Goal: Information Seeking & Learning: Understand process/instructions

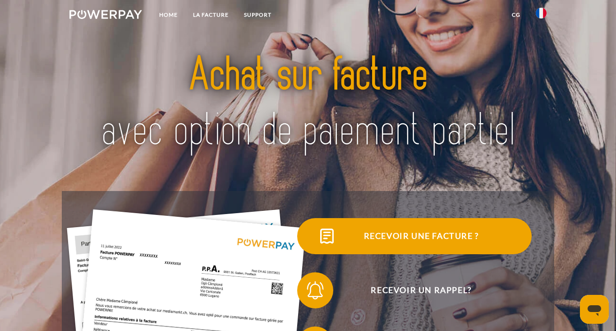
click at [426, 231] on span "Recevoir une facture ?" at bounding box center [421, 236] width 221 height 36
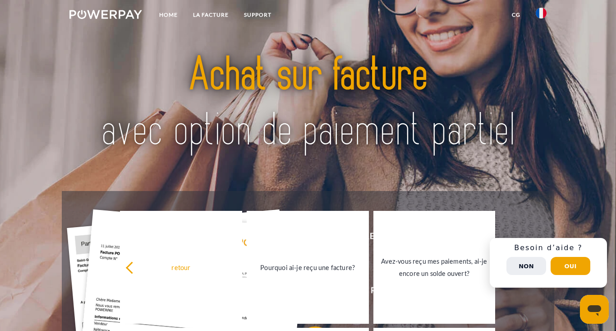
click at [533, 271] on button "Non" at bounding box center [527, 266] width 40 height 18
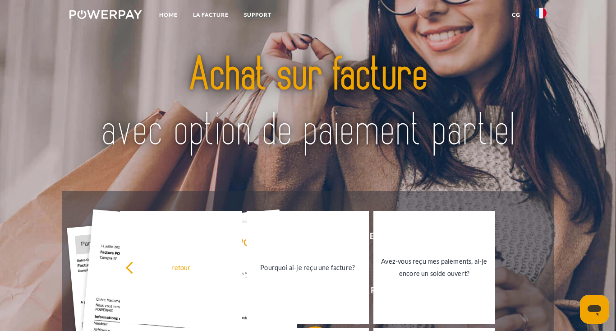
click at [505, 146] on img at bounding box center [308, 103] width 431 height 140
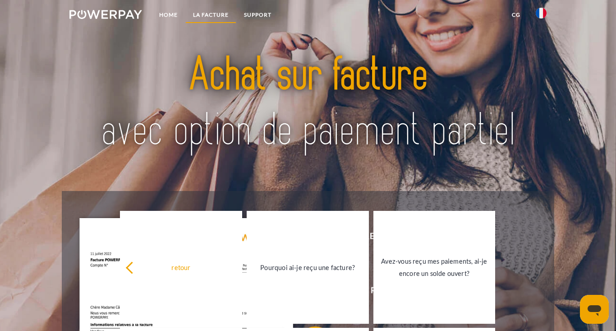
click at [216, 13] on link "LA FACTURE" at bounding box center [210, 15] width 51 height 16
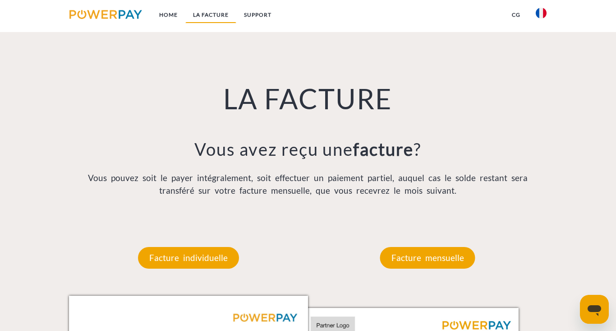
scroll to position [613, 0]
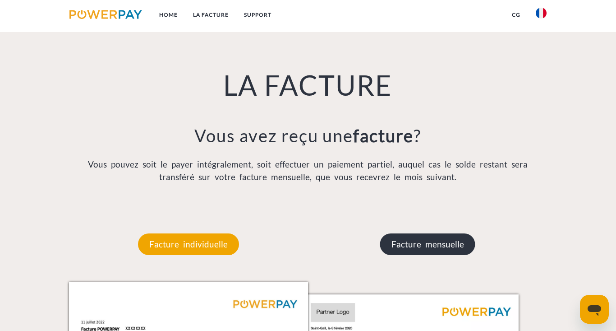
click at [422, 243] on p "Facture mensuelle" at bounding box center [427, 244] width 95 height 22
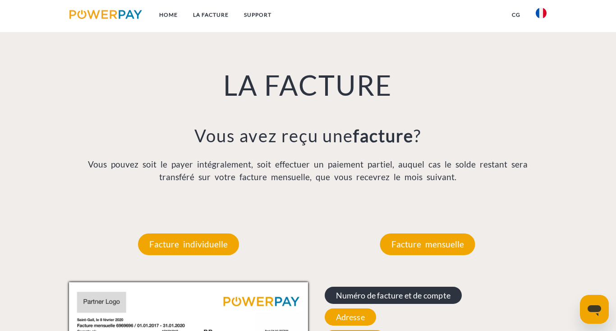
click at [438, 295] on span "Numéro de facture et de compte" at bounding box center [393, 294] width 137 height 17
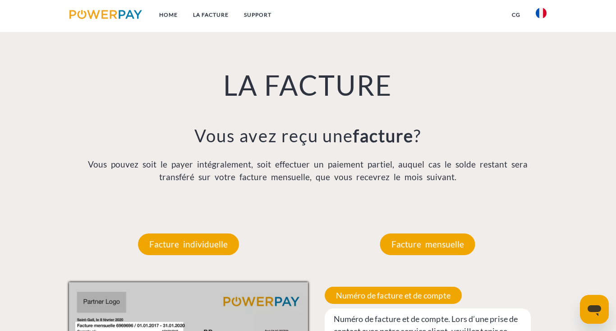
click at [524, 204] on div "LA FACTURE Vous avez reçu une facture ? Vous pouvez soit le payer intégralement…" at bounding box center [308, 103] width 493 height 206
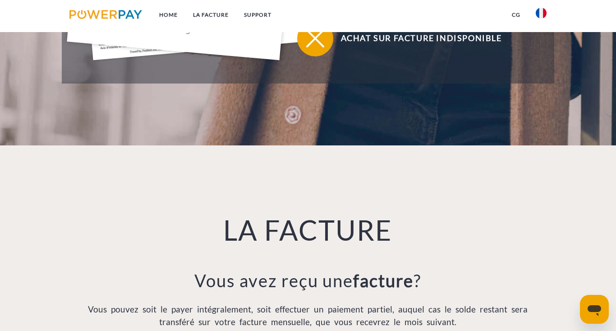
scroll to position [469, 0]
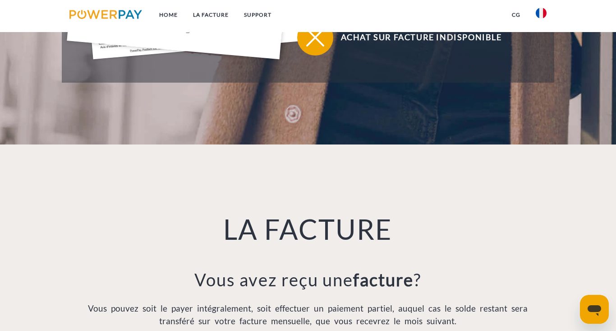
click at [125, 11] on img at bounding box center [105, 14] width 73 height 9
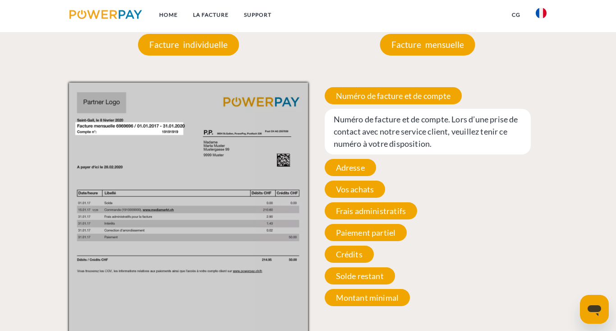
scroll to position [819, 0]
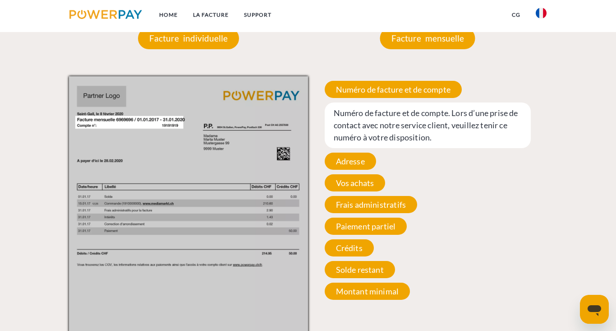
click at [166, 330] on html "Home LA FACTURE Support" at bounding box center [308, 174] width 616 height 1987
